Goal: Find specific page/section: Find specific page/section

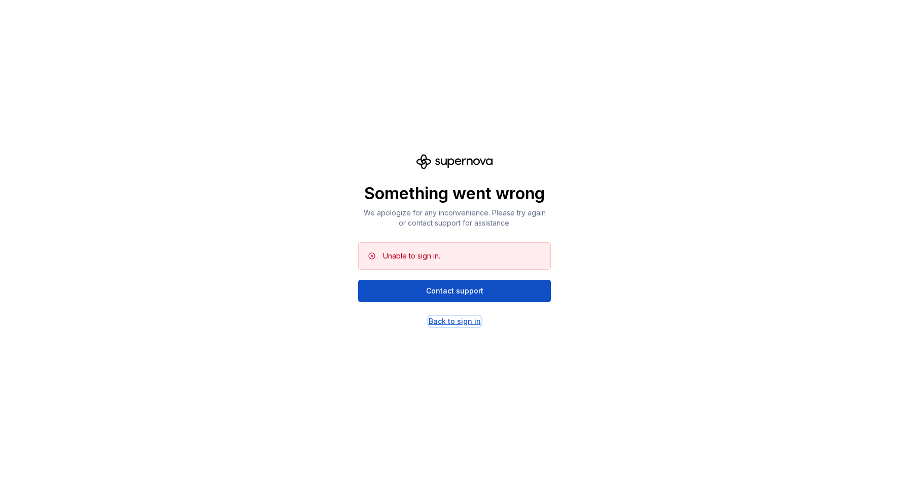
click at [456, 323] on div "Back to sign in" at bounding box center [455, 322] width 52 height 10
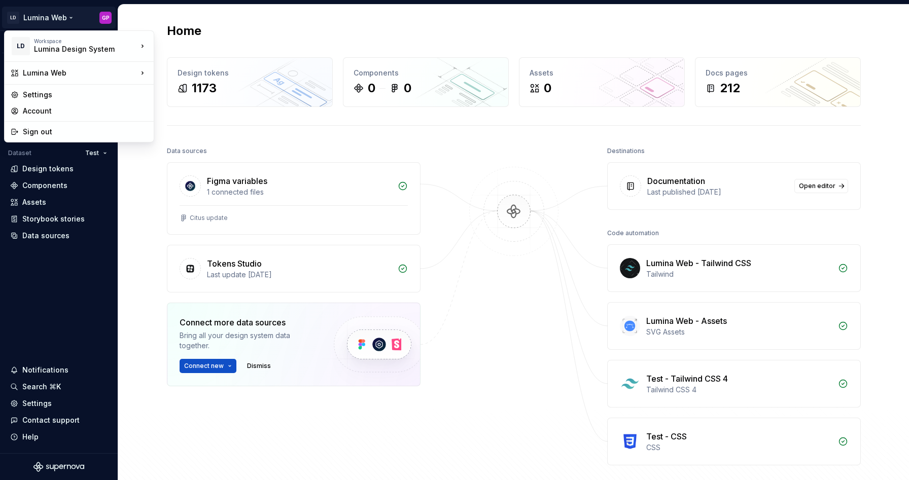
click at [73, 17] on html "LD Lumina Web GP Version Current draft Home Documentation Analytics Code automa…" at bounding box center [454, 240] width 909 height 480
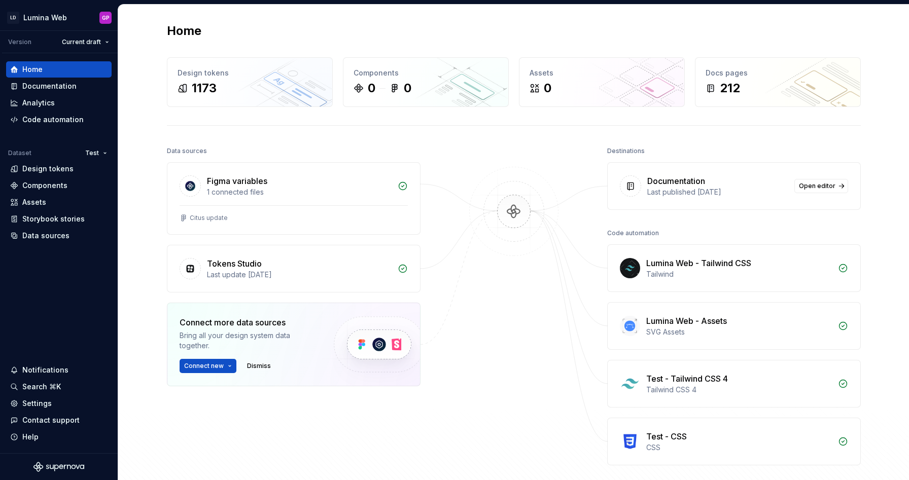
click at [132, 172] on html "LD Lumina Web GP Version Current draft Home Documentation Analytics Code automa…" at bounding box center [454, 240] width 909 height 480
click at [100, 150] on html "LD Lumina Web GP Version Current draft Home Documentation Analytics Code automa…" at bounding box center [454, 240] width 909 height 480
click at [134, 137] on html "LD Lumina Web GP Version Current draft Home Documentation Analytics Code automa…" at bounding box center [454, 240] width 909 height 480
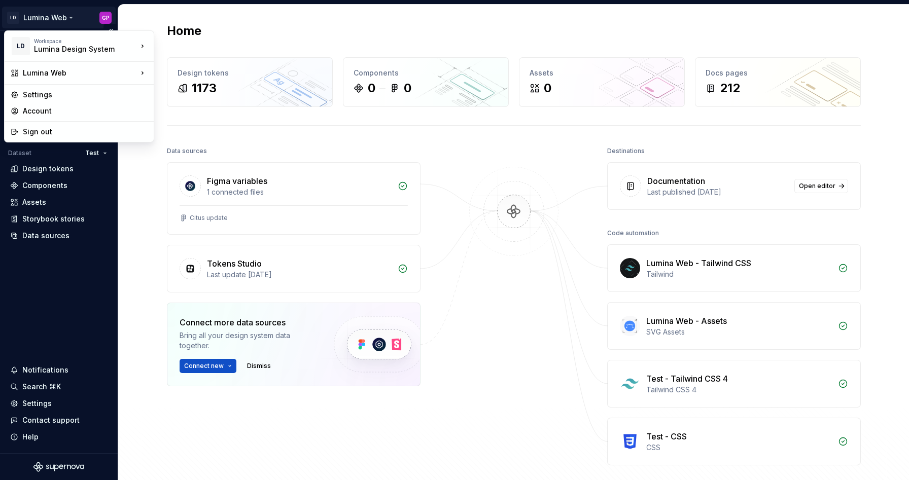
click at [40, 13] on html "LD Lumina Web GP Version Current draft Home Documentation Analytics Code automa…" at bounding box center [454, 240] width 909 height 480
click at [179, 41] on div "Aura Design System" at bounding box center [210, 44] width 81 height 10
